Goal: Task Accomplishment & Management: Use online tool/utility

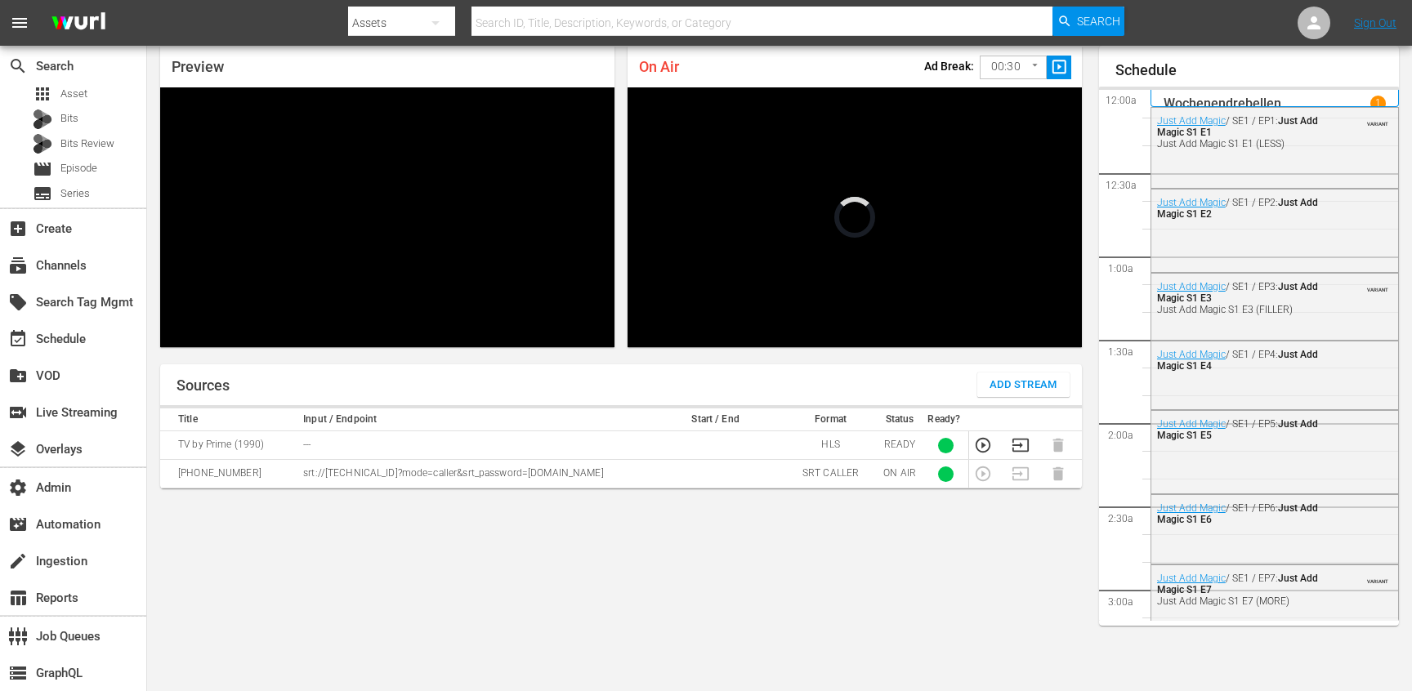
scroll to position [2025, 0]
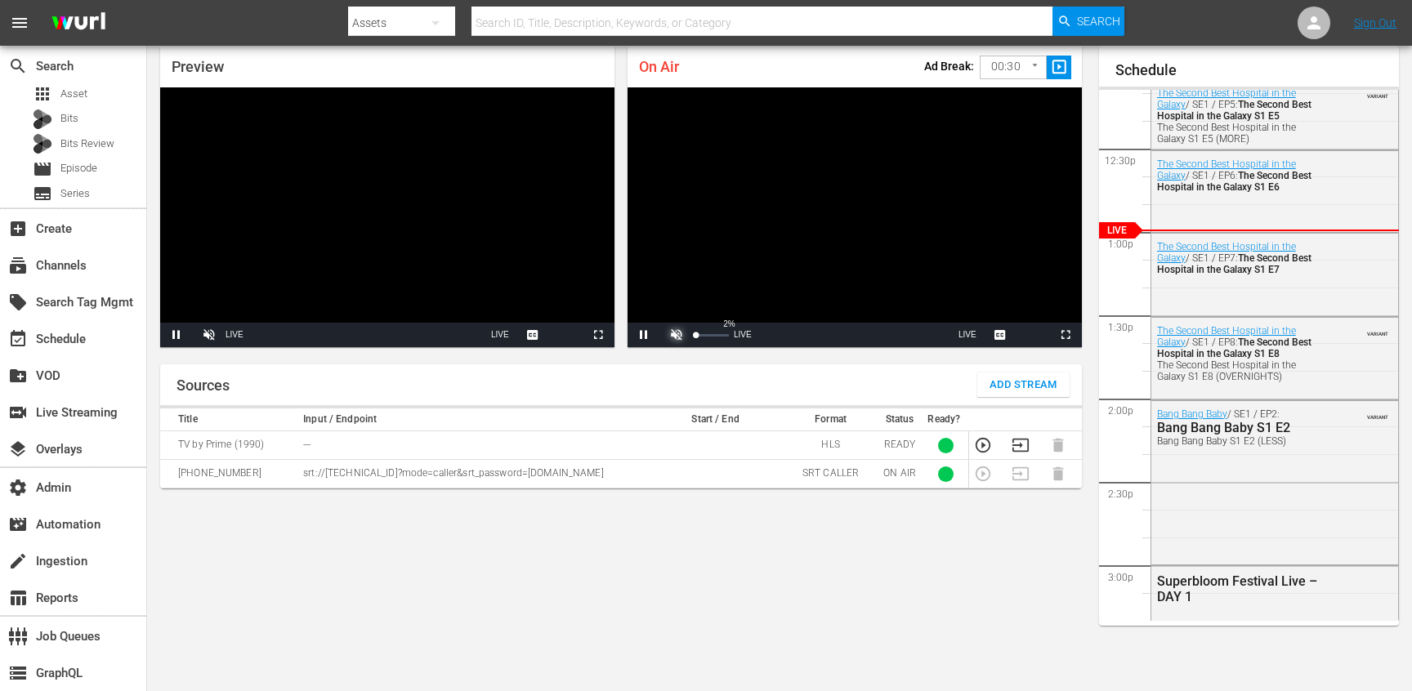
click at [677, 335] on span "Video Player" at bounding box center [677, 335] width 0 height 0
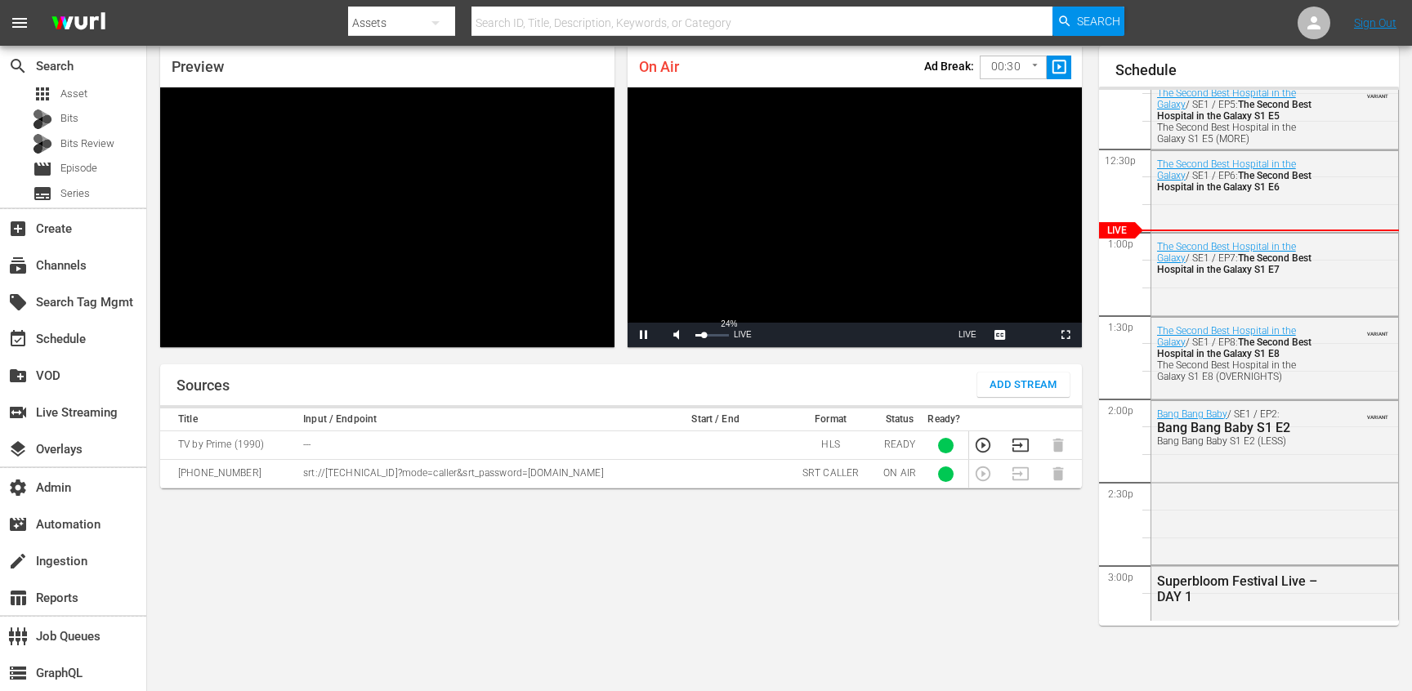
click at [704, 336] on div "Mute 24%" at bounding box center [697, 335] width 74 height 25
click at [701, 336] on div "Volume Level" at bounding box center [698, 335] width 6 height 2
click at [979, 444] on icon "button" at bounding box center [983, 445] width 18 height 18
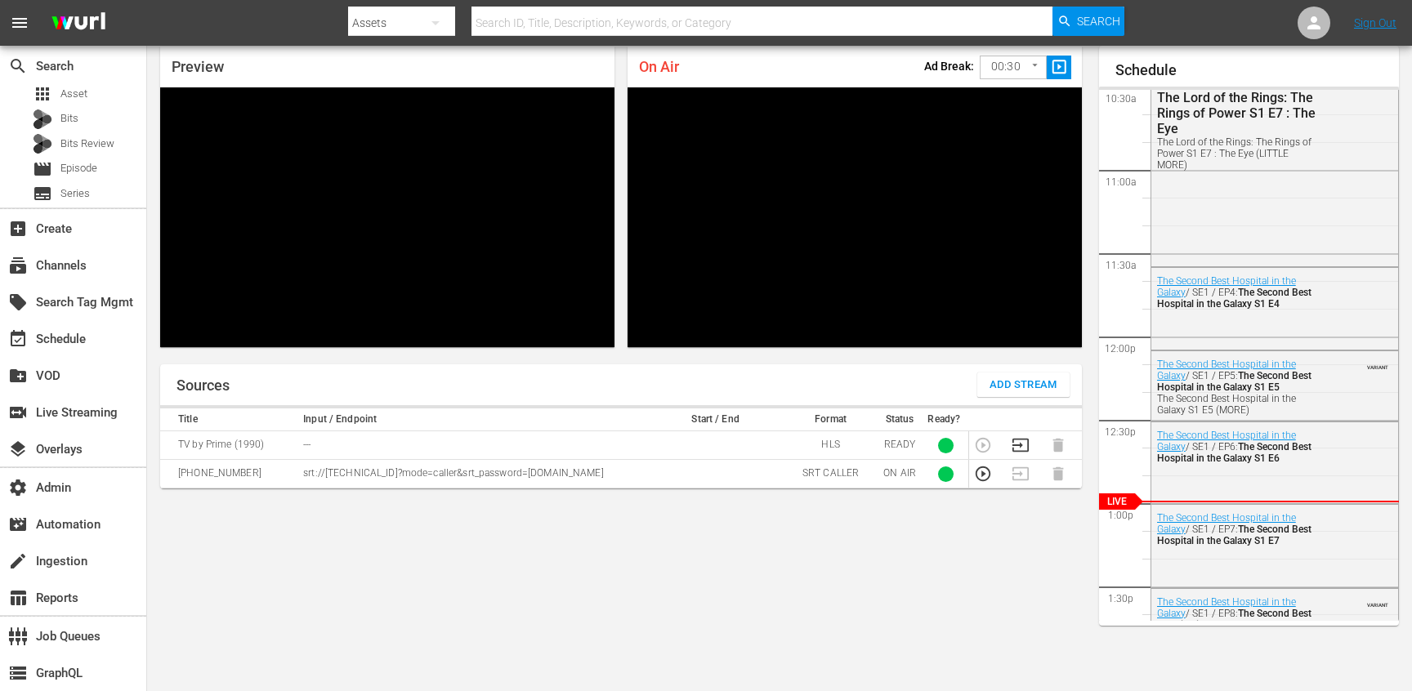
scroll to position [1810, 0]
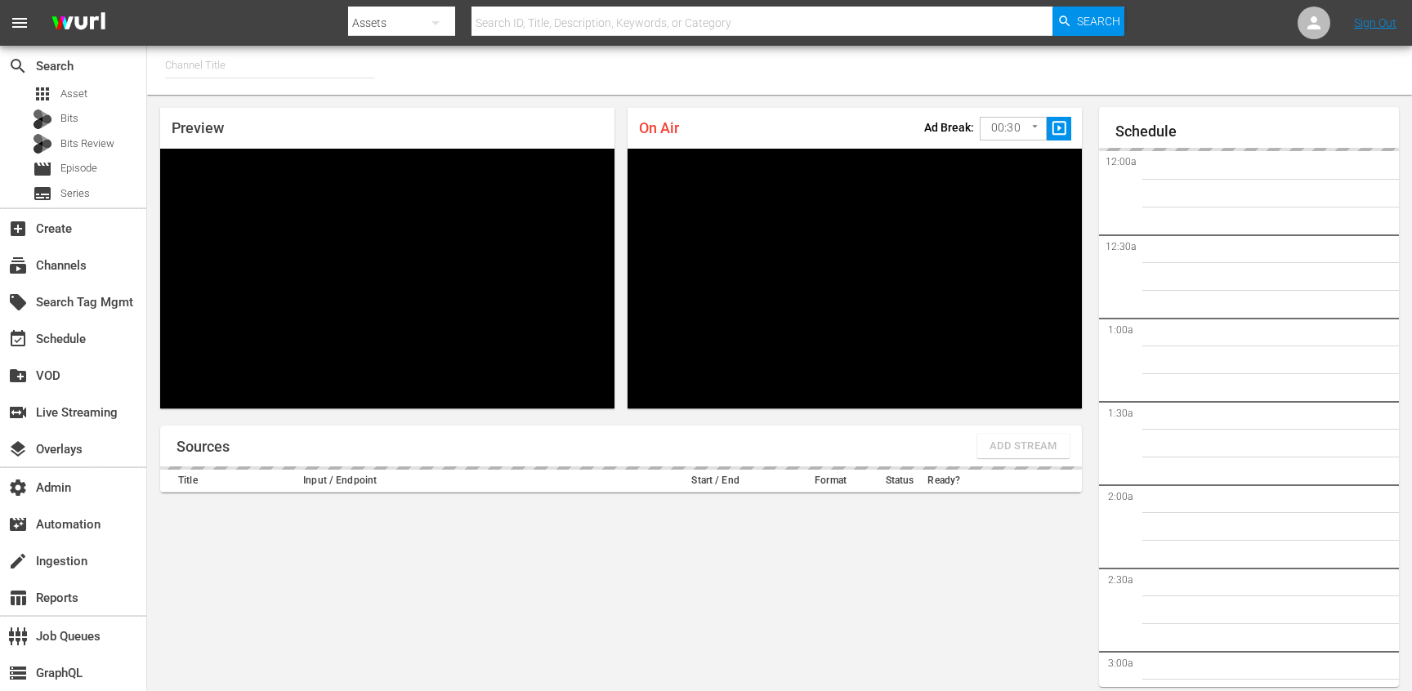
type input "TV by Prime (1990)"
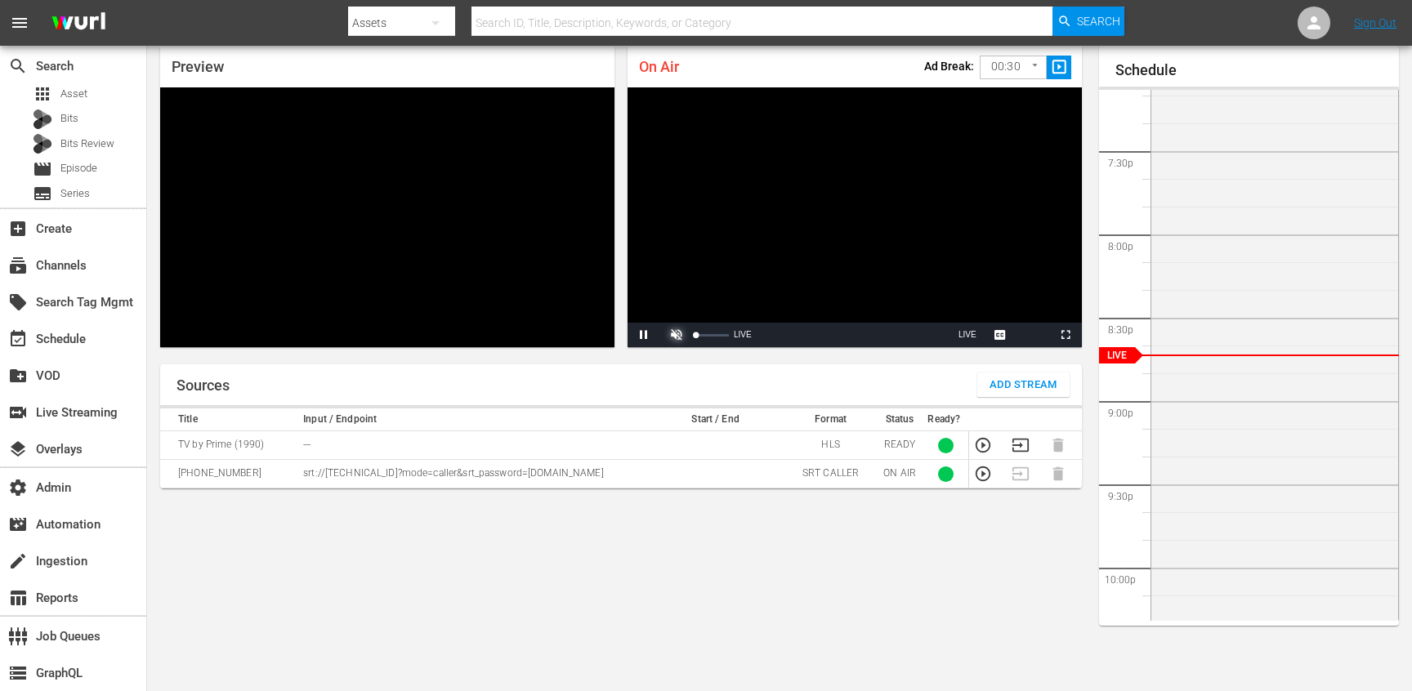
click at [677, 335] on span "Video Player" at bounding box center [677, 335] width 0 height 0
click at [701, 335] on div "24%" at bounding box center [712, 335] width 41 height 25
click at [986, 446] on icon "button" at bounding box center [983, 445] width 18 height 18
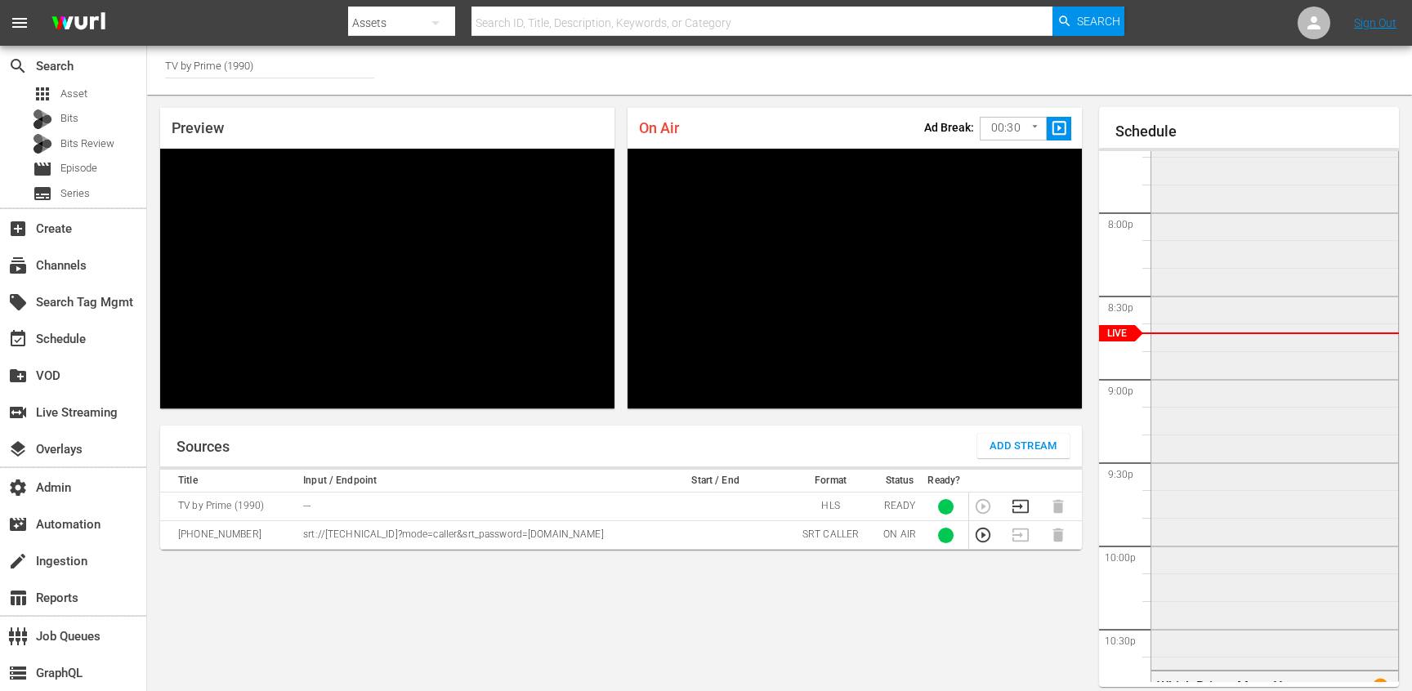
scroll to position [3282, 0]
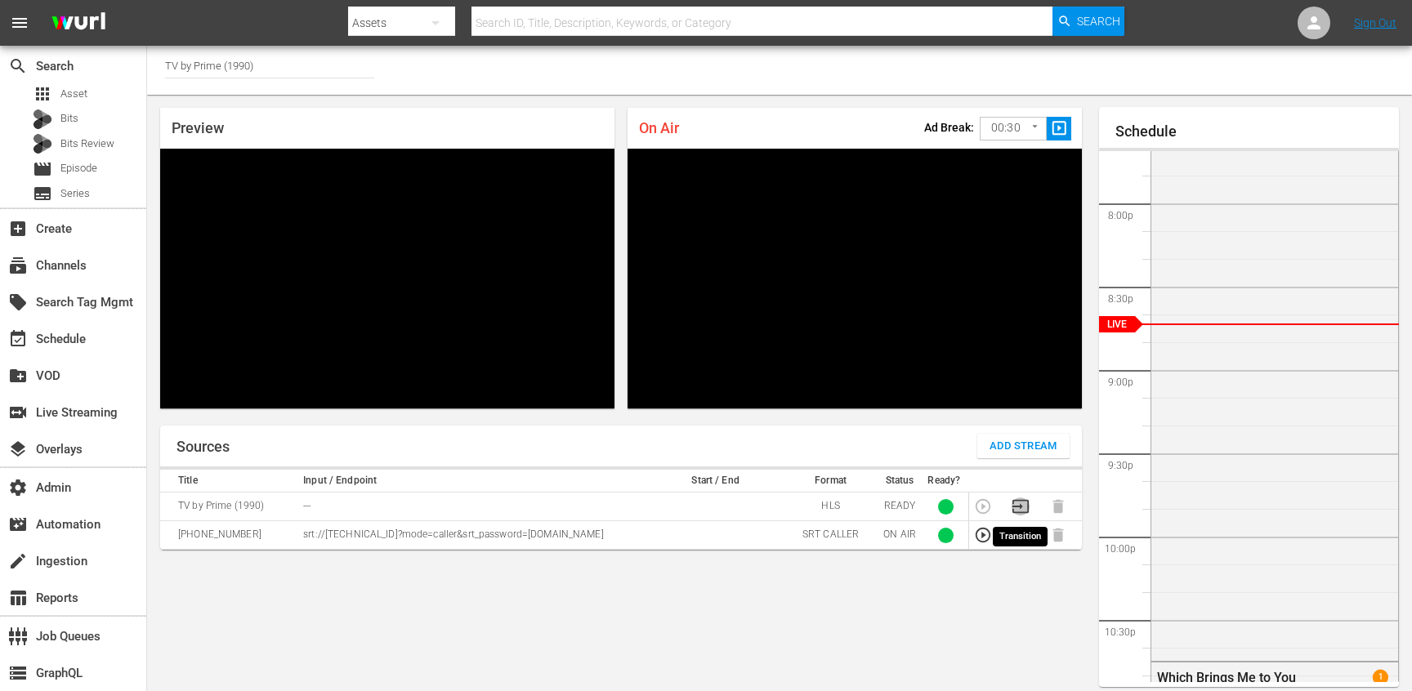
click at [1016, 505] on icon "button" at bounding box center [1021, 507] width 18 height 18
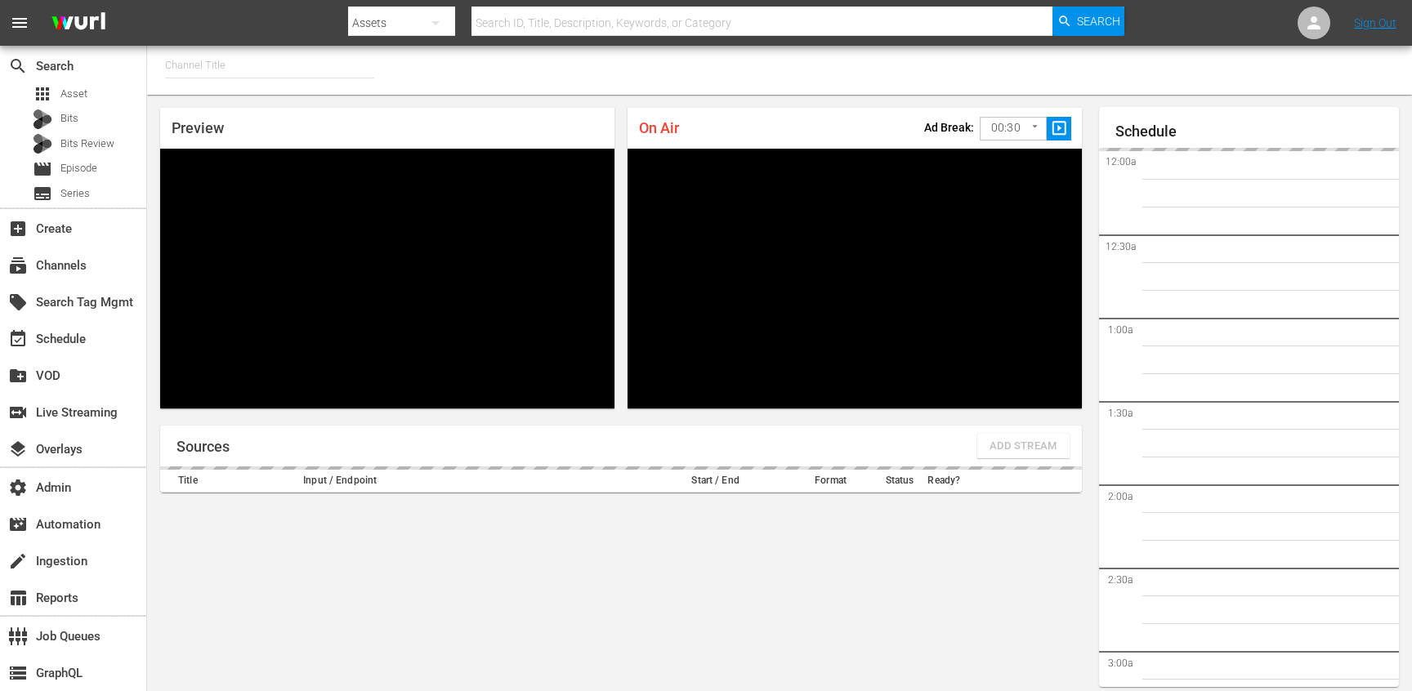
type input "TV by Prime (1990)"
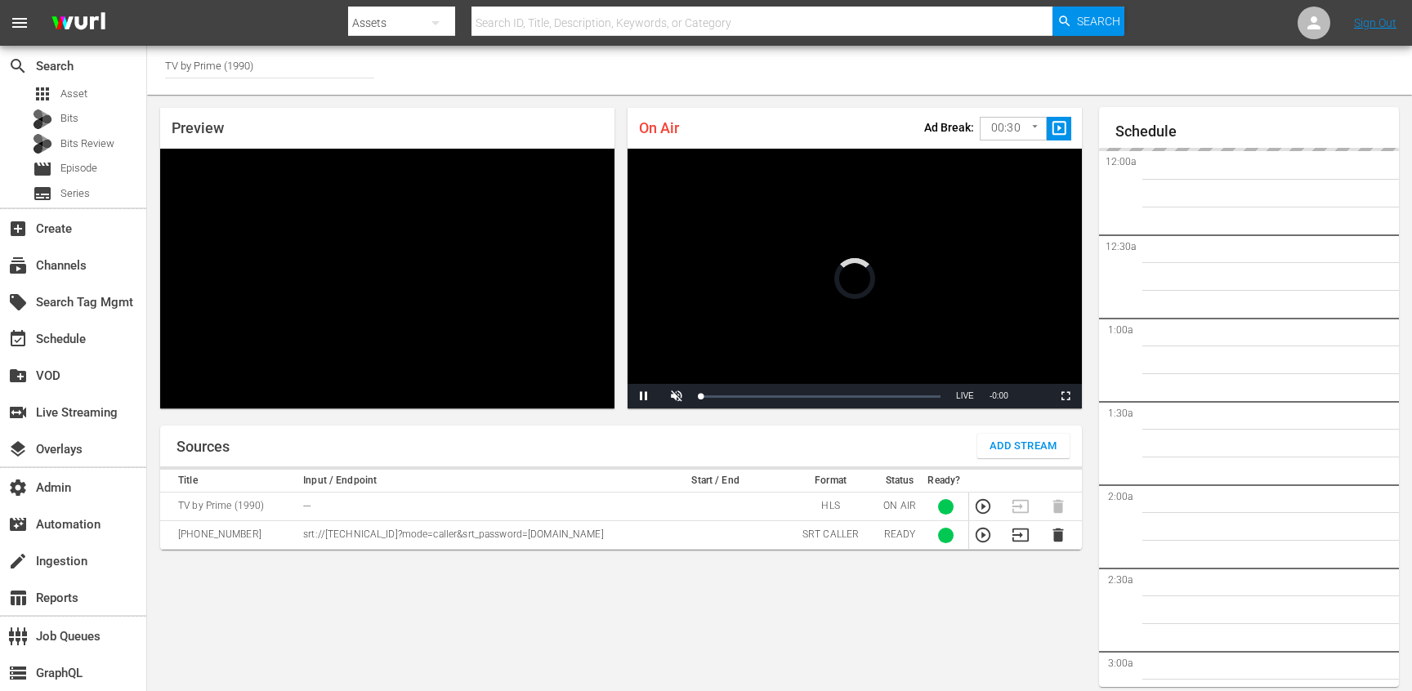
scroll to position [61, 0]
